Goal: Transaction & Acquisition: Purchase product/service

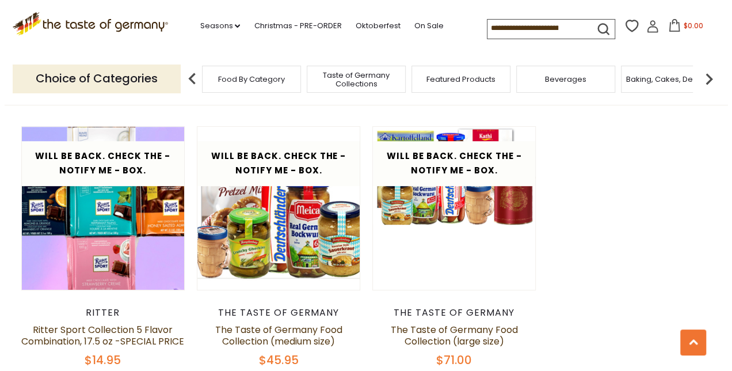
scroll to position [2416, 0]
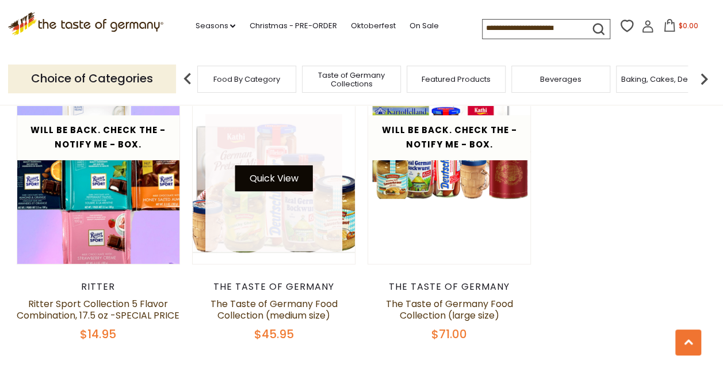
click at [304, 171] on button "Quick View" at bounding box center [274, 178] width 78 height 26
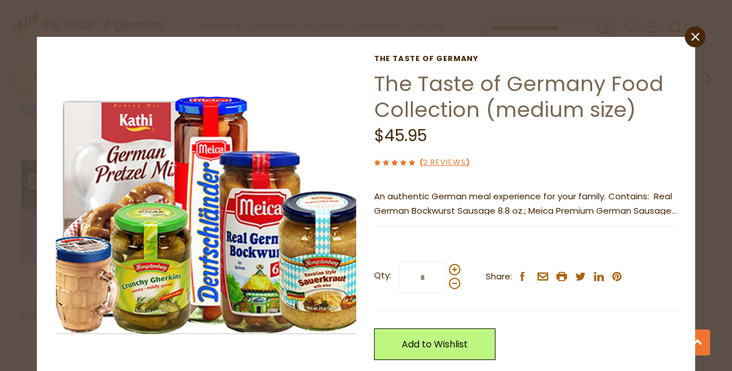
scroll to position [70, 0]
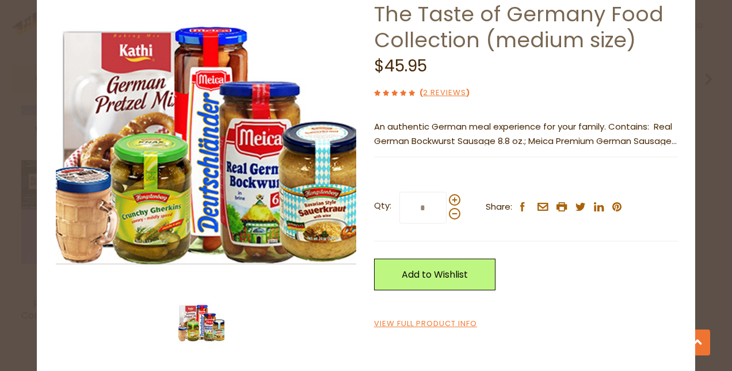
click at [610, 140] on p "An authentic German meal experience for your family. Contains: Real German Bock…" at bounding box center [526, 134] width 304 height 29
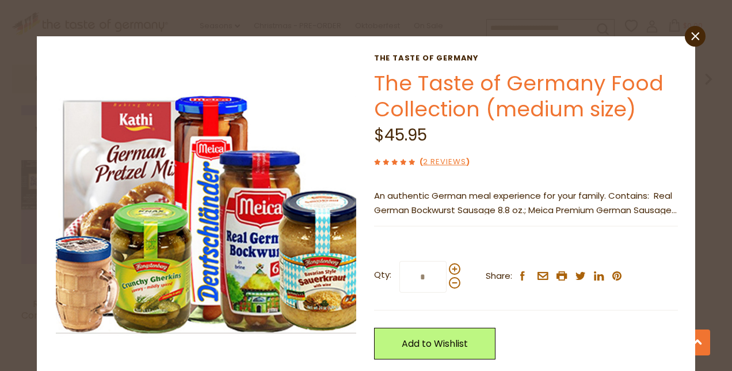
scroll to position [0, 0]
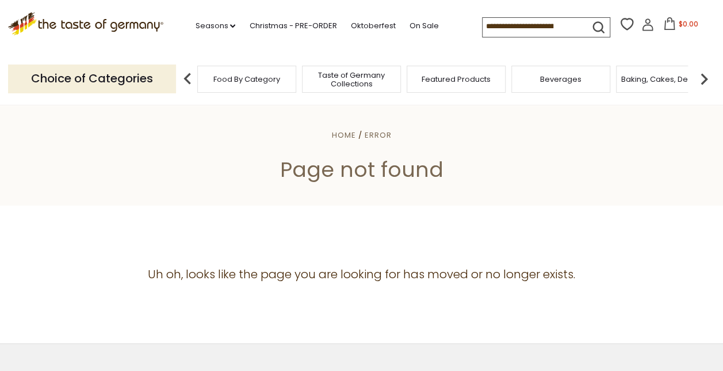
click at [339, 86] on span "Taste of Germany Collections" at bounding box center [351, 79] width 92 height 17
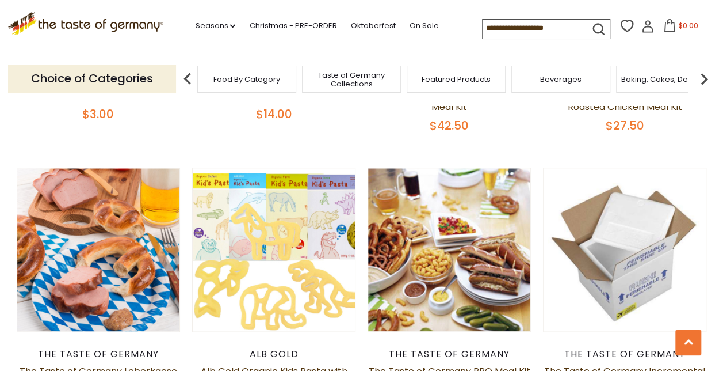
scroll to position [690, 0]
